Goal: Task Accomplishment & Management: Manage account settings

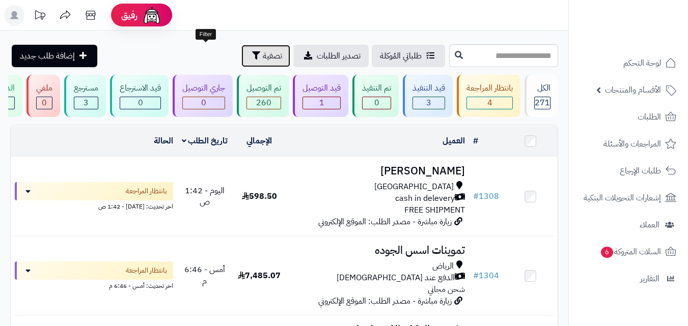
click at [263, 56] on span "تصفية" at bounding box center [272, 56] width 19 height 12
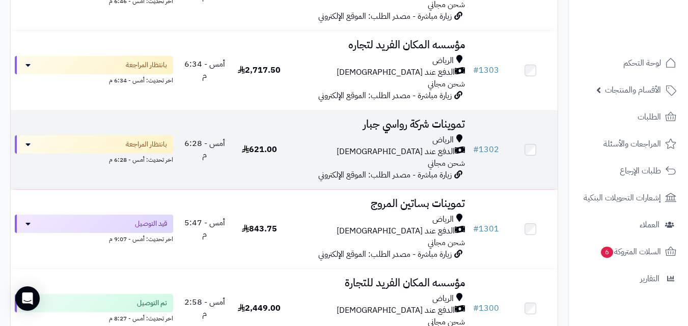
scroll to position [306, 0]
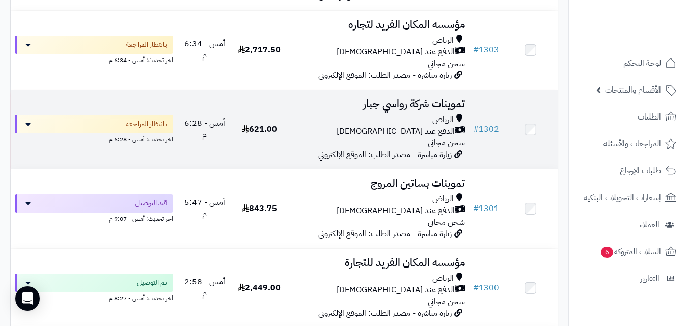
click at [272, 142] on td "621.00" at bounding box center [259, 129] width 54 height 79
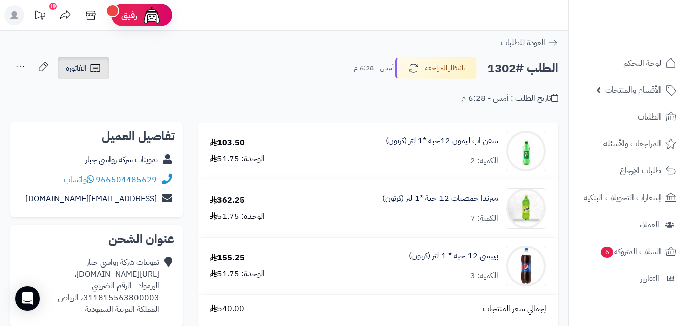
click at [109, 67] on link "الفاتورة" at bounding box center [84, 68] width 52 height 22
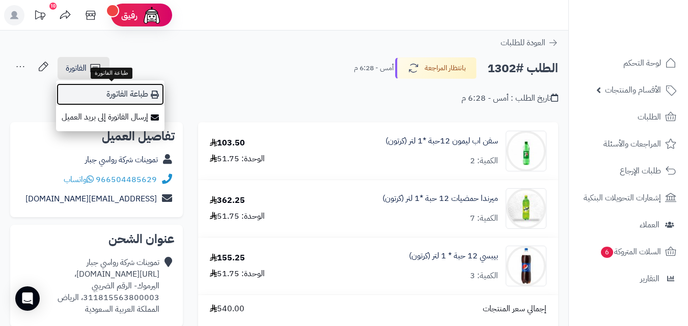
click at [108, 95] on link "طباعة الفاتورة" at bounding box center [110, 94] width 108 height 23
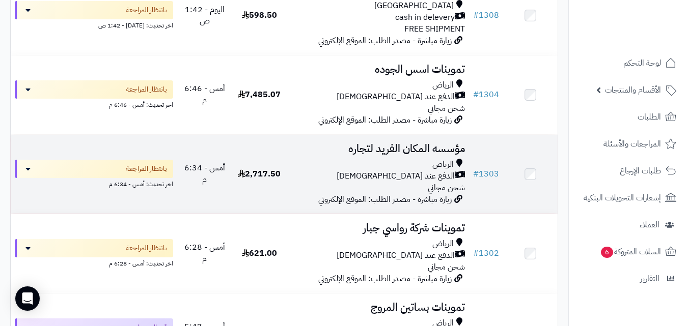
scroll to position [183, 0]
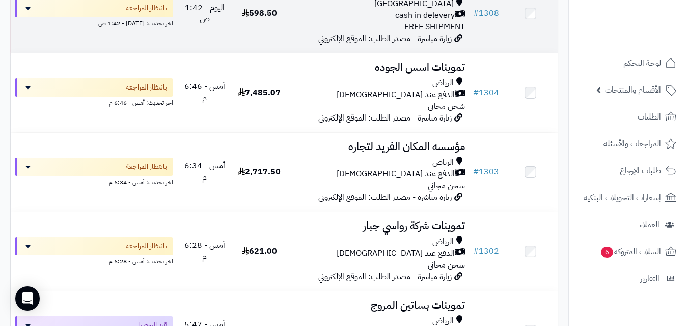
click at [326, 44] on span "زيارة مباشرة - مصدر الطلب: الموقع الإلكتروني" at bounding box center [384, 39] width 133 height 12
click at [377, 30] on div "Riyadh cash in delevery FREE SHIPMENT" at bounding box center [378, 15] width 174 height 35
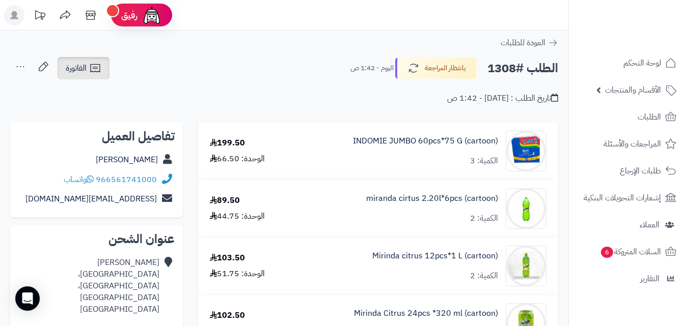
click at [76, 74] on span "الفاتورة" at bounding box center [76, 68] width 21 height 12
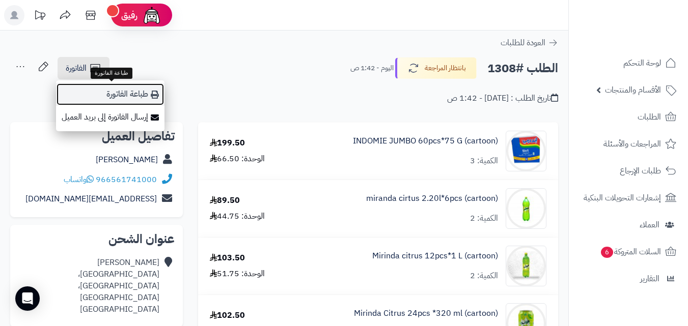
click at [113, 97] on link "طباعة الفاتورة" at bounding box center [110, 94] width 108 height 23
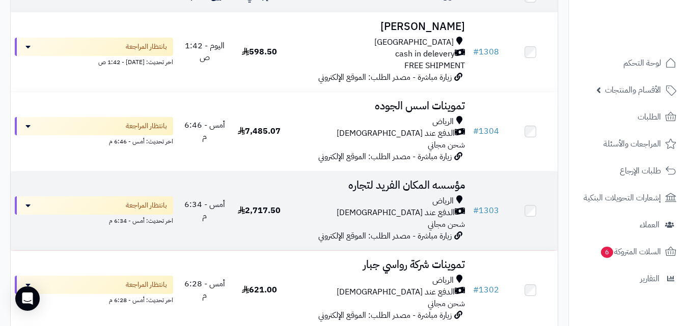
scroll to position [163, 0]
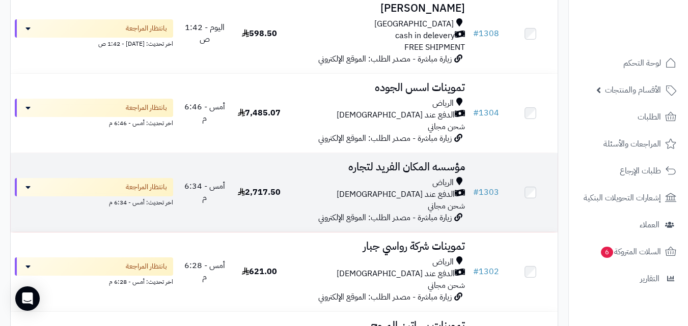
click at [334, 195] on div "الدفع عند [DEMOGRAPHIC_DATA]" at bounding box center [378, 195] width 174 height 12
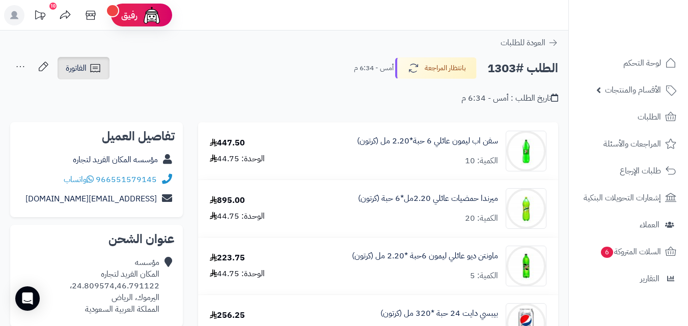
click at [93, 59] on link "الفاتورة" at bounding box center [84, 68] width 52 height 22
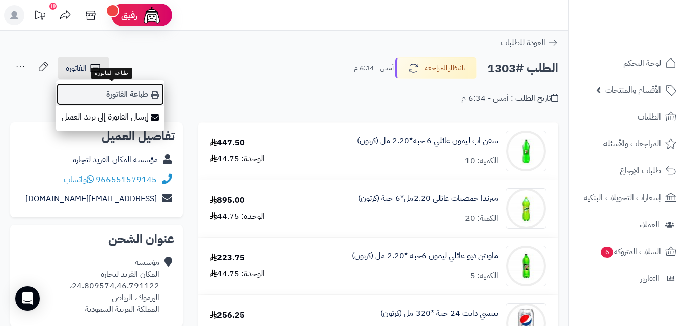
click at [96, 88] on link "طباعة الفاتورة" at bounding box center [110, 94] width 108 height 23
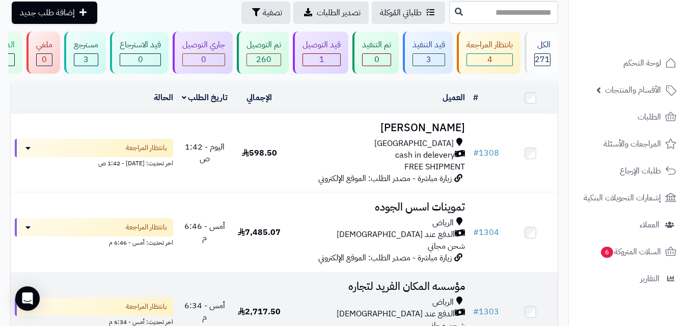
scroll to position [41, 0]
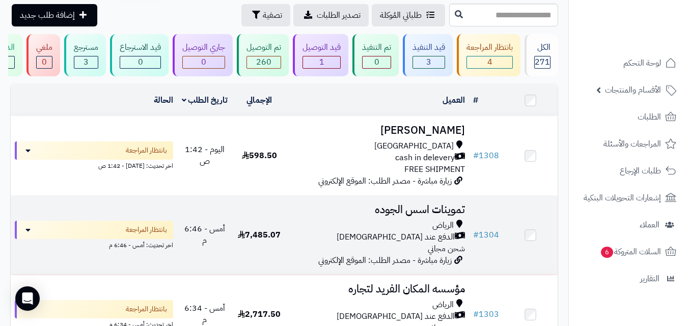
click at [325, 232] on div "الرياض" at bounding box center [378, 226] width 174 height 12
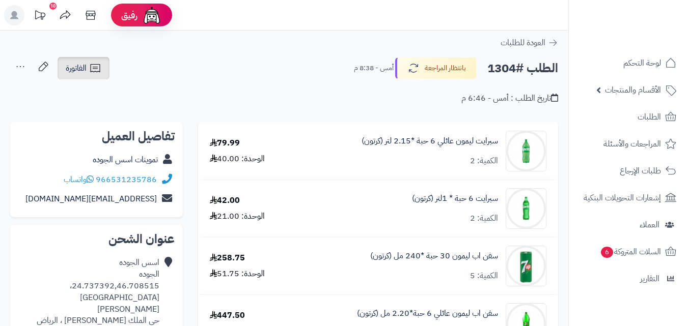
click at [99, 66] on icon at bounding box center [95, 68] width 12 height 12
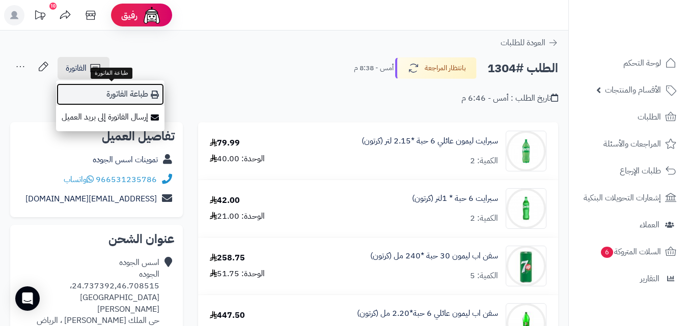
click at [111, 100] on link "طباعة الفاتورة" at bounding box center [110, 94] width 108 height 23
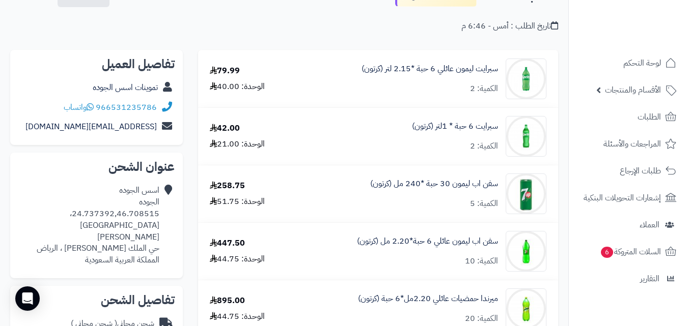
scroll to position [22, 0]
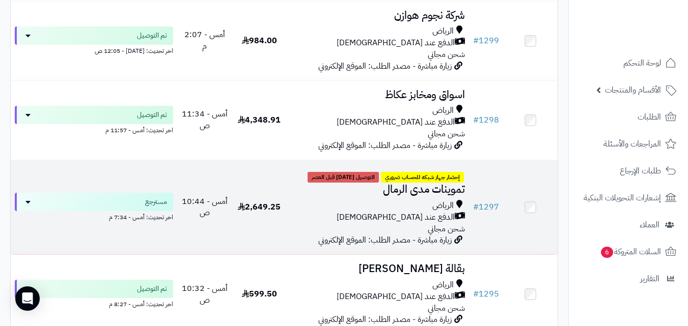
scroll to position [632, 0]
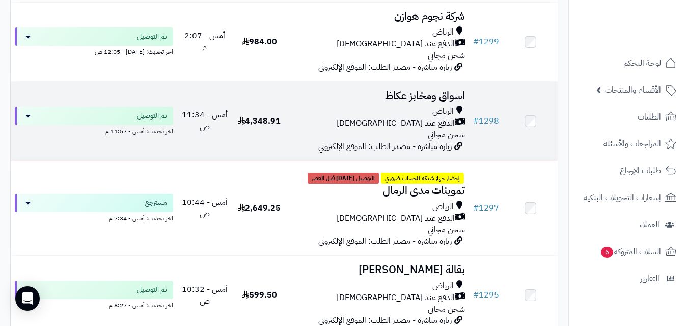
click at [336, 126] on div "الدفع عند [DEMOGRAPHIC_DATA]" at bounding box center [378, 124] width 174 height 12
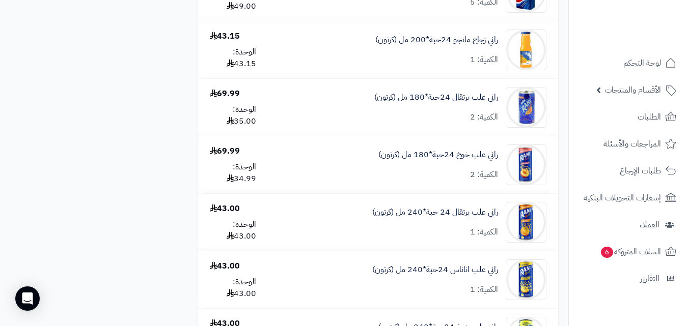
scroll to position [1854, 0]
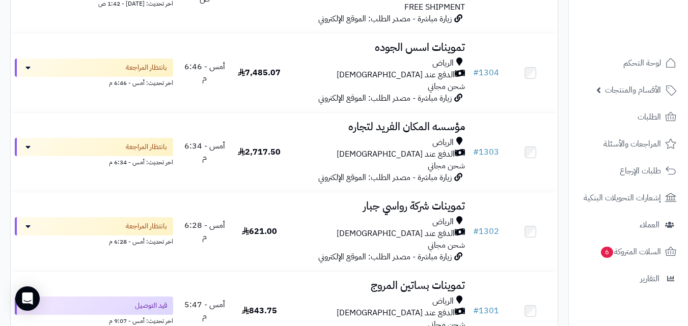
scroll to position [189, 0]
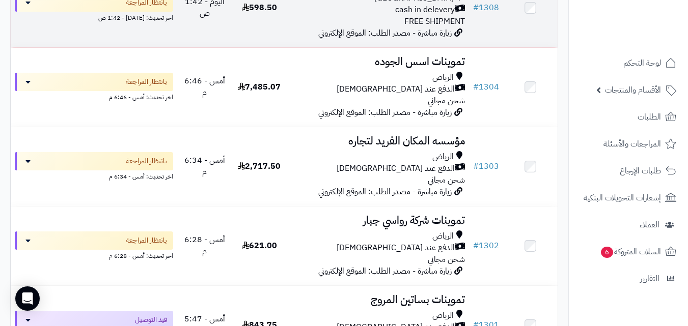
click at [250, 38] on td "598.50" at bounding box center [259, 7] width 54 height 79
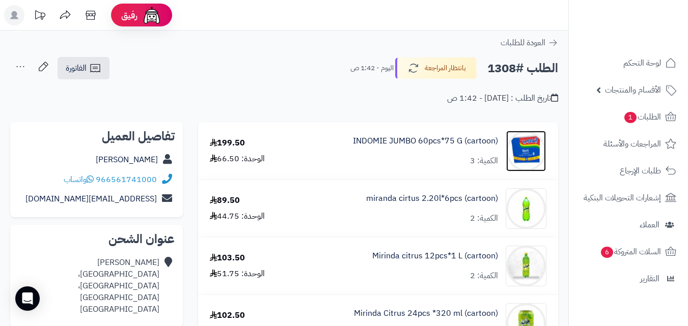
click at [536, 144] on img at bounding box center [526, 151] width 40 height 41
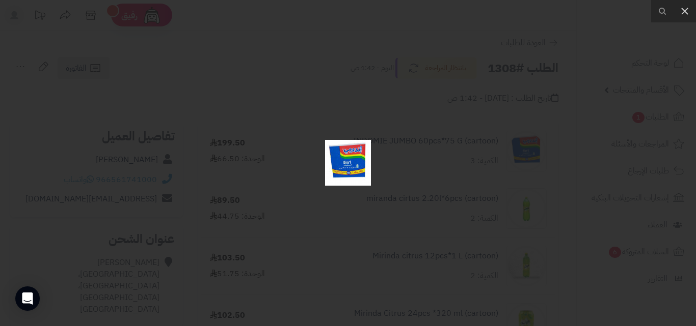
click at [462, 187] on div at bounding box center [348, 163] width 696 height 326
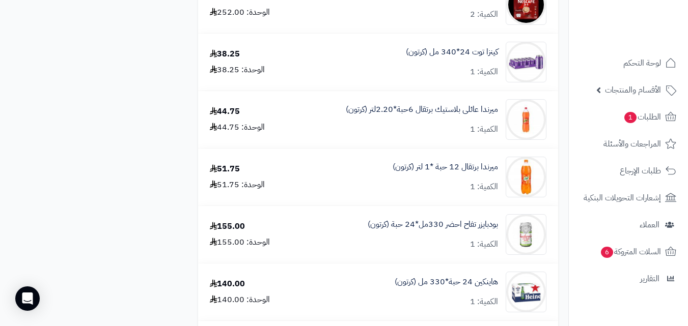
scroll to position [2230, 0]
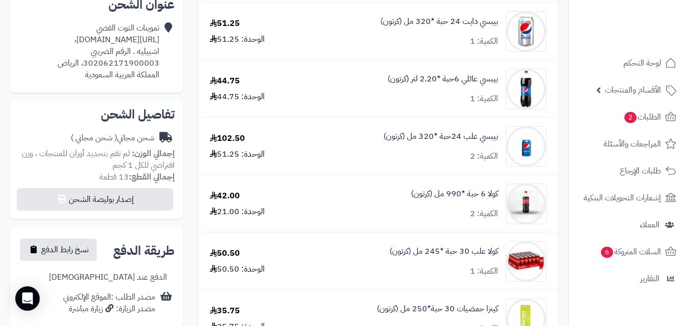
scroll to position [204, 0]
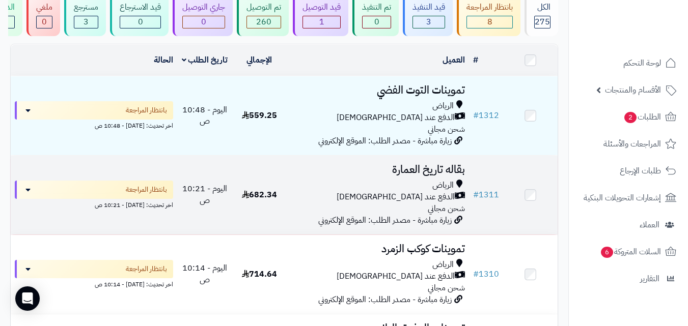
scroll to position [102, 0]
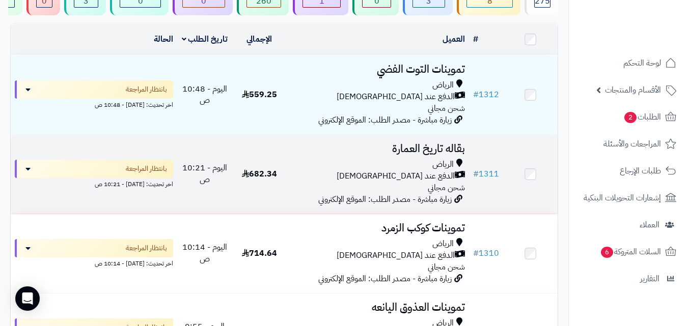
click at [310, 188] on div "الرياض الدفع عند الاستلام شحن مجاني" at bounding box center [378, 176] width 174 height 35
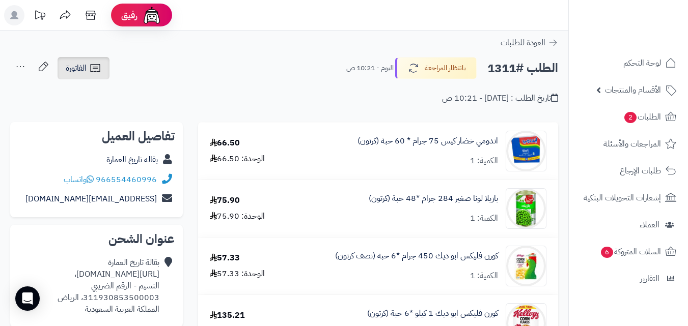
click at [81, 65] on span "الفاتورة" at bounding box center [76, 68] width 21 height 12
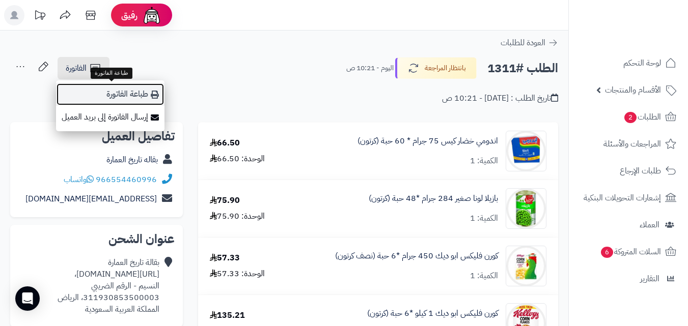
click at [97, 88] on link "طباعة الفاتورة" at bounding box center [110, 94] width 108 height 23
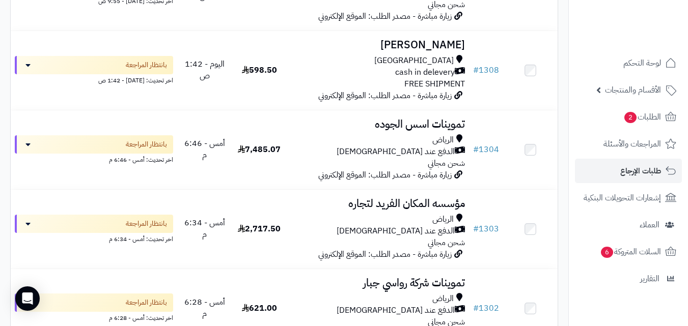
scroll to position [428, 0]
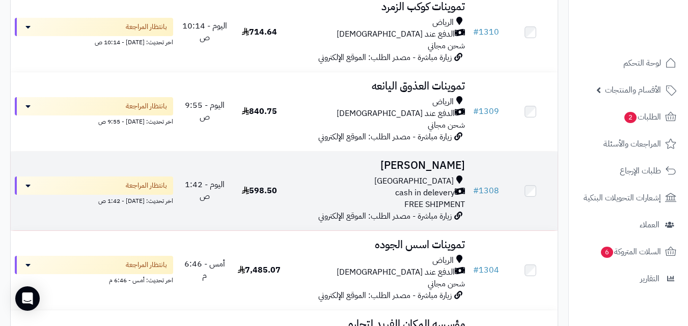
scroll to position [306, 0]
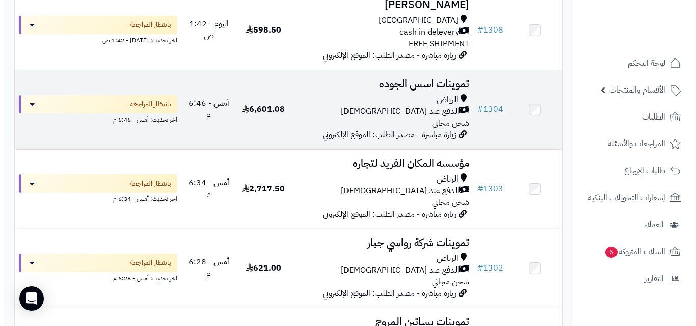
scroll to position [512, 0]
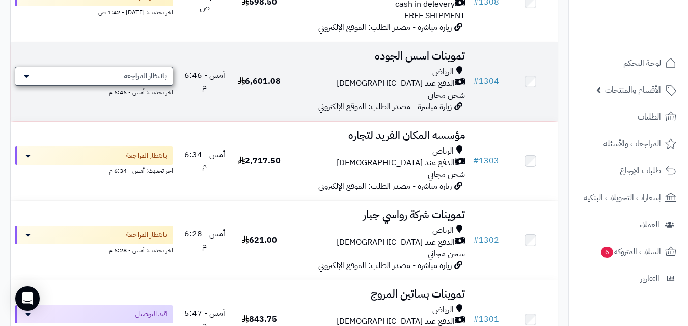
click at [140, 81] on span "بانتظار المراجعة" at bounding box center [145, 76] width 43 height 10
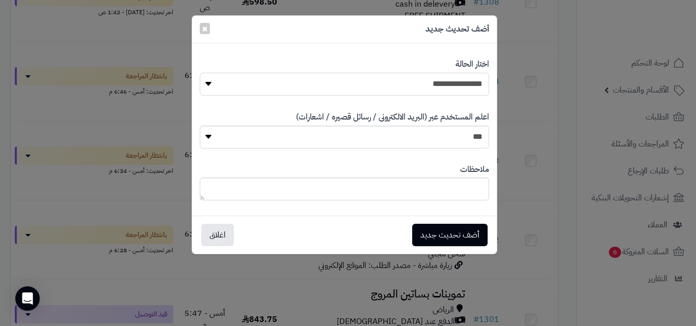
drag, startPoint x: 402, startPoint y: 73, endPoint x: 402, endPoint y: 81, distance: 7.6
click at [402, 74] on select "**********" at bounding box center [344, 84] width 289 height 23
select select "**"
click at [200, 73] on select "**********" at bounding box center [344, 84] width 289 height 23
click at [443, 240] on button "أضف تحديث جديد" at bounding box center [449, 235] width 75 height 22
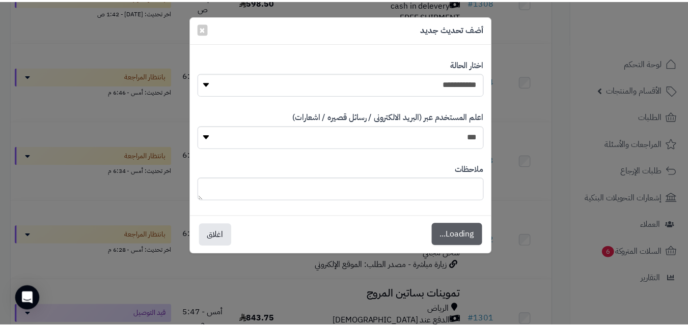
scroll to position [545, 0]
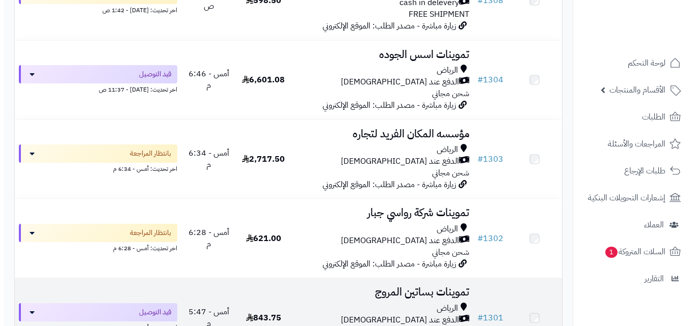
scroll to position [512, 0]
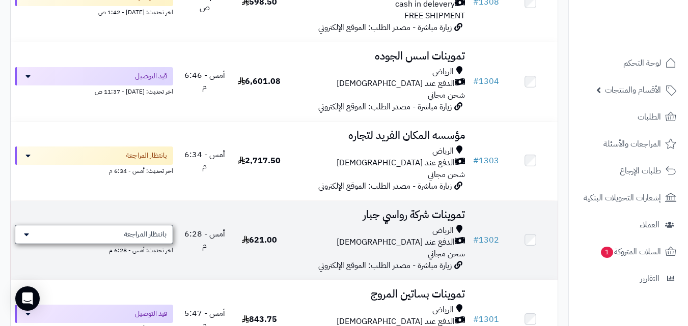
click at [140, 244] on div "بانتظار المراجعة" at bounding box center [94, 234] width 158 height 19
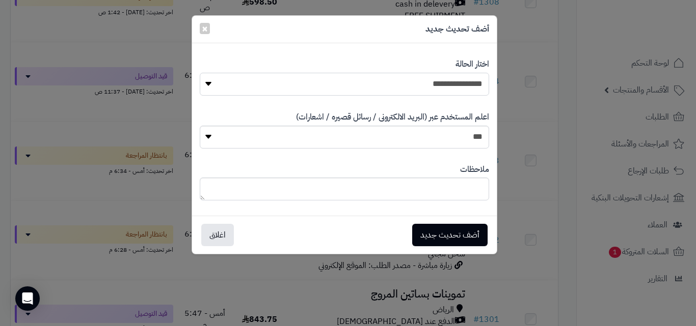
click at [355, 89] on select "**********" at bounding box center [344, 84] width 289 height 23
select select "**"
click at [200, 73] on select "**********" at bounding box center [344, 84] width 289 height 23
click at [425, 235] on button "أضف تحديث جديد" at bounding box center [449, 235] width 75 height 22
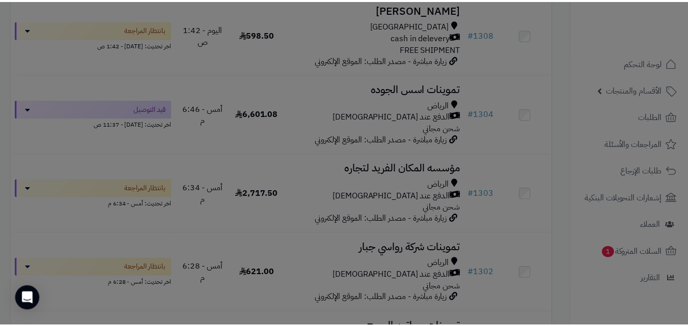
scroll to position [545, 0]
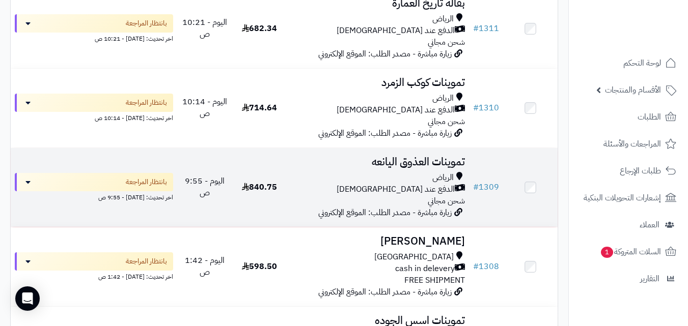
scroll to position [227, 0]
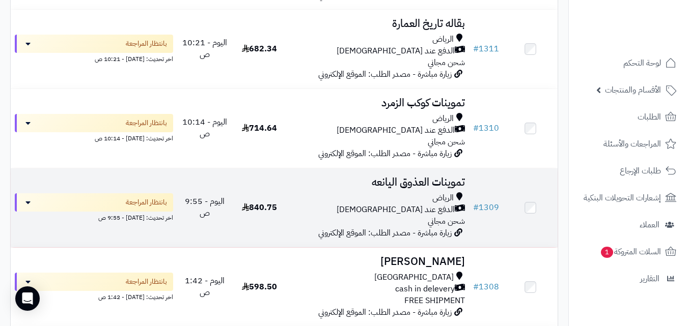
click at [363, 204] on div "الرياض" at bounding box center [378, 199] width 174 height 12
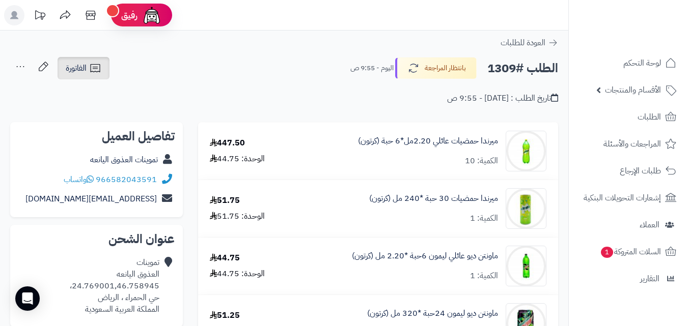
click at [82, 61] on link "الفاتورة" at bounding box center [84, 68] width 52 height 22
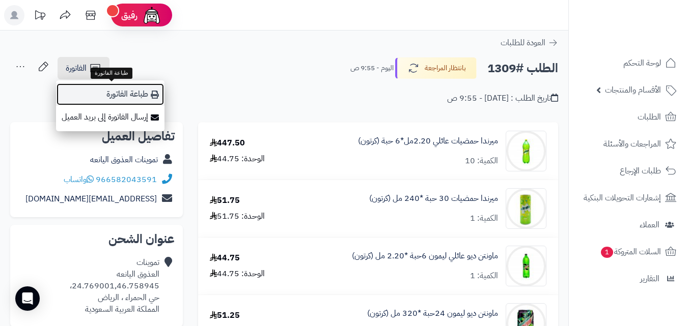
click at [98, 90] on link "طباعة الفاتورة" at bounding box center [110, 94] width 108 height 23
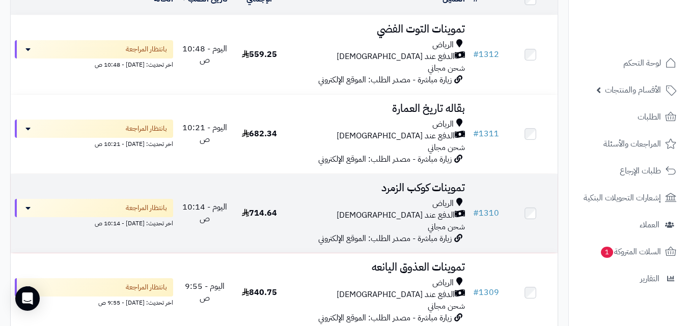
scroll to position [125, 0]
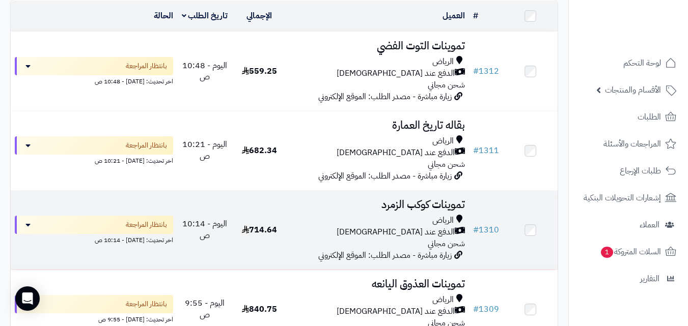
click at [265, 226] on td "714.64" at bounding box center [259, 230] width 54 height 79
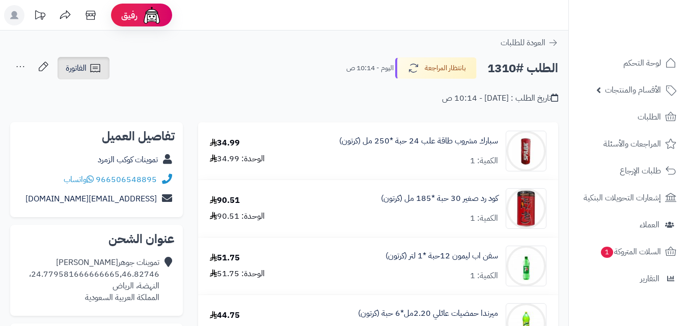
click at [90, 61] on link "الفاتورة" at bounding box center [84, 68] width 52 height 22
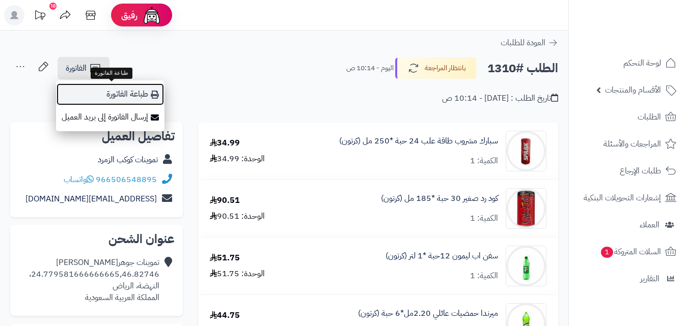
click at [106, 93] on link "طباعة الفاتورة" at bounding box center [110, 94] width 108 height 23
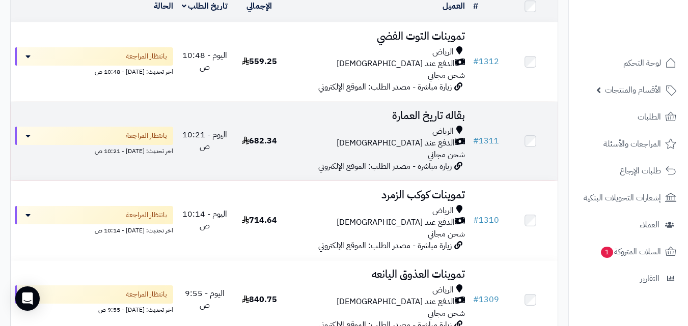
scroll to position [125, 0]
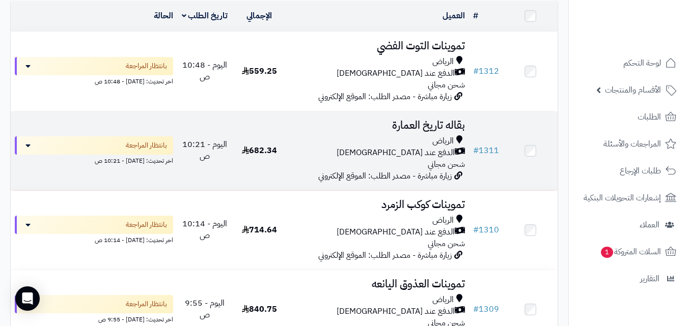
click at [345, 159] on div "الدفع عند [DEMOGRAPHIC_DATA]" at bounding box center [378, 153] width 174 height 12
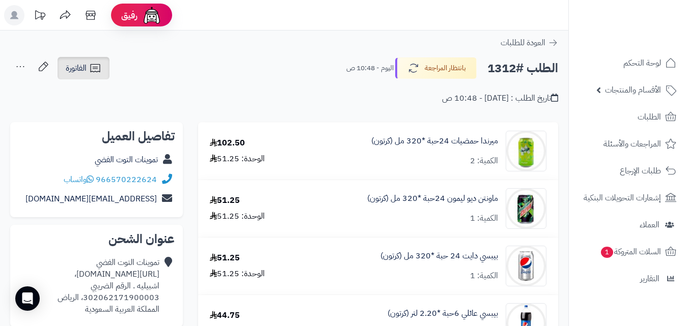
click at [79, 68] on span "الفاتورة" at bounding box center [76, 68] width 21 height 12
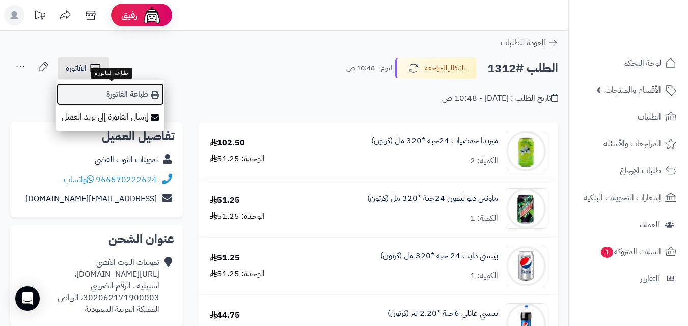
click at [97, 88] on link "طباعة الفاتورة" at bounding box center [110, 94] width 108 height 23
